Goal: Task Accomplishment & Management: Complete application form

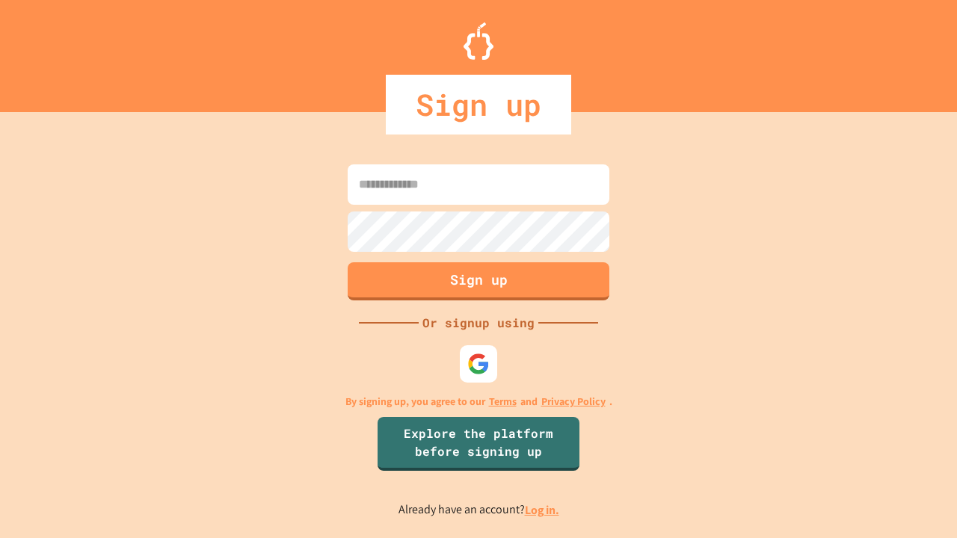
click at [543, 510] on link "Log in." at bounding box center [542, 510] width 34 height 16
